Goal: Find specific fact: Find specific fact

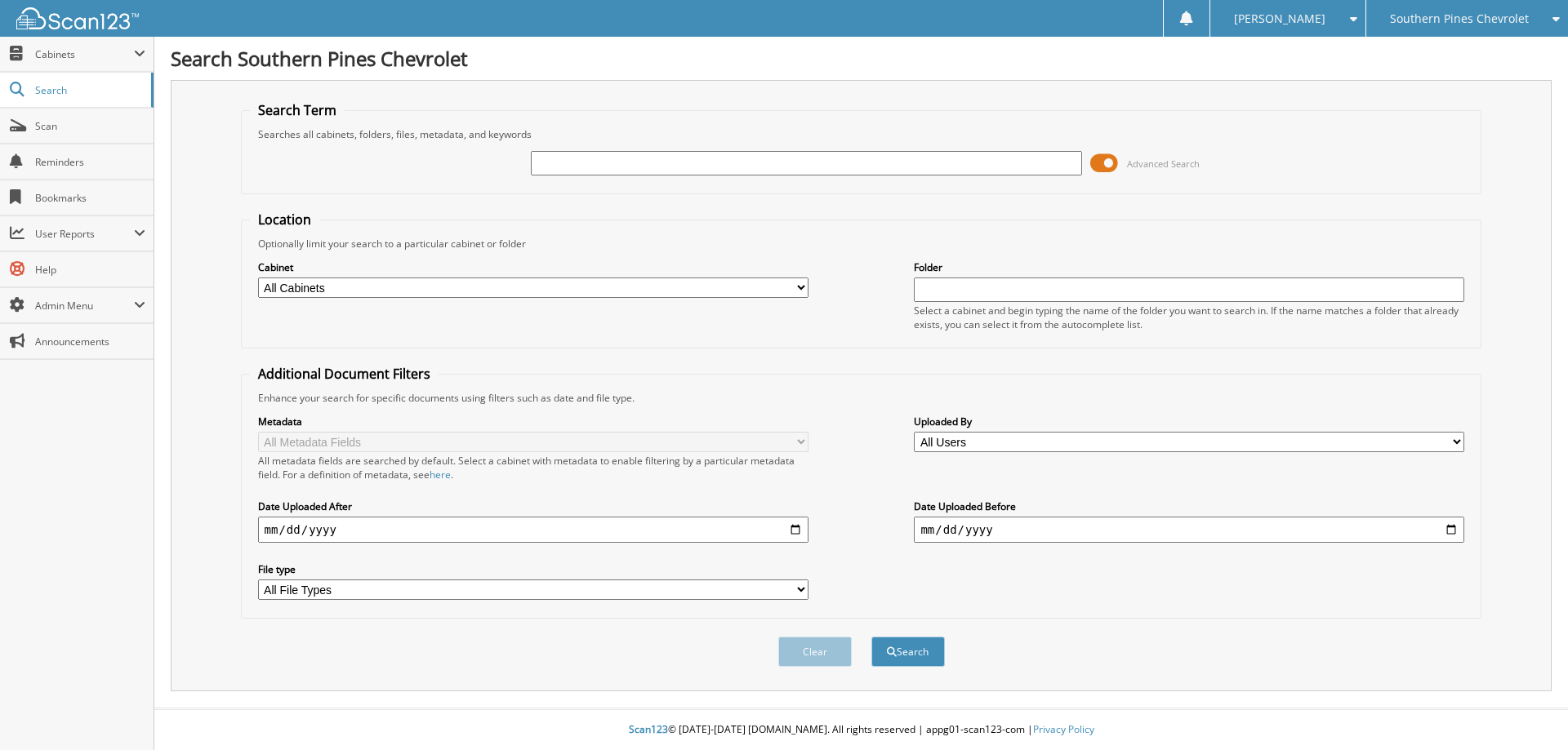
paste input "[US_VEHICLE_IDENTIFICATION_NUMBER]"
type input "[US_VEHICLE_IDENTIFICATION_NUMBER]"
click at [872, 636] on button "Search" at bounding box center [909, 652] width 74 height 30
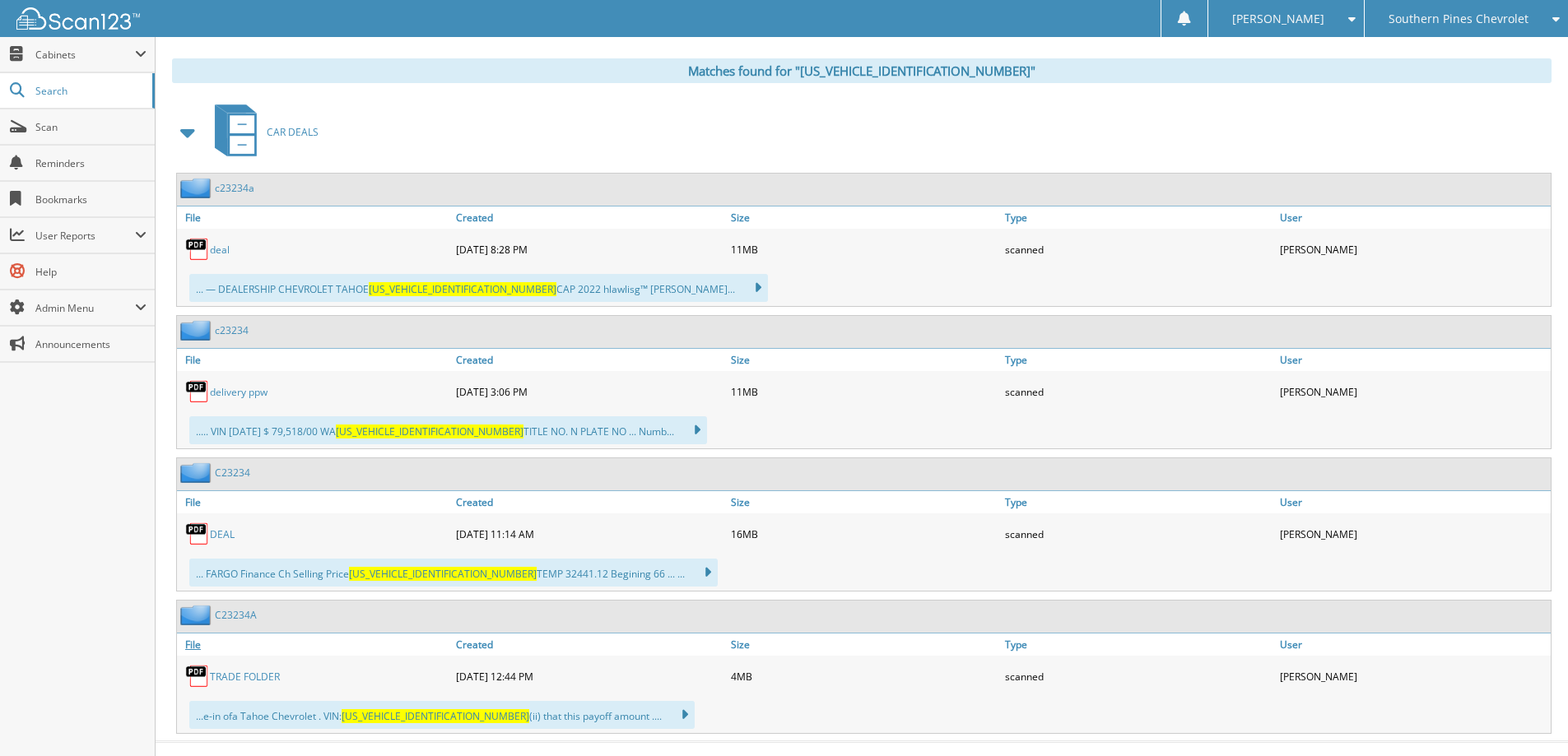
scroll to position [691, 0]
